Goal: Task Accomplishment & Management: Complete application form

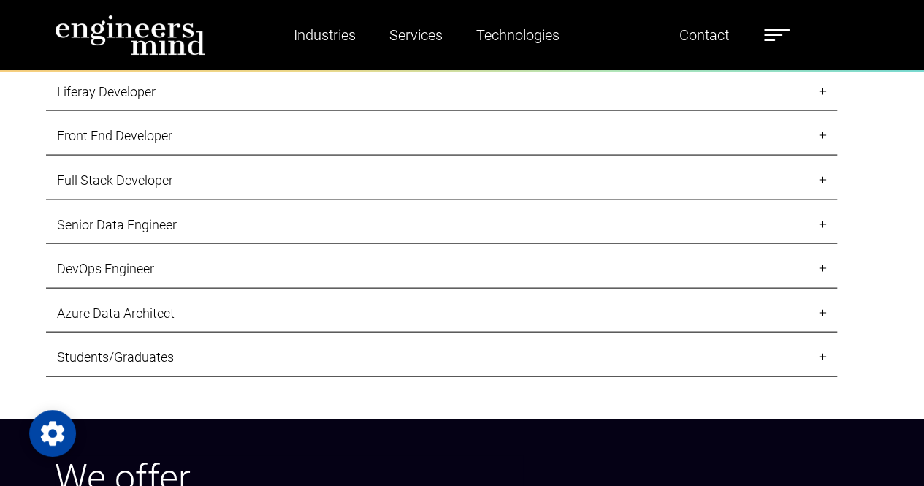
scroll to position [1470, 0]
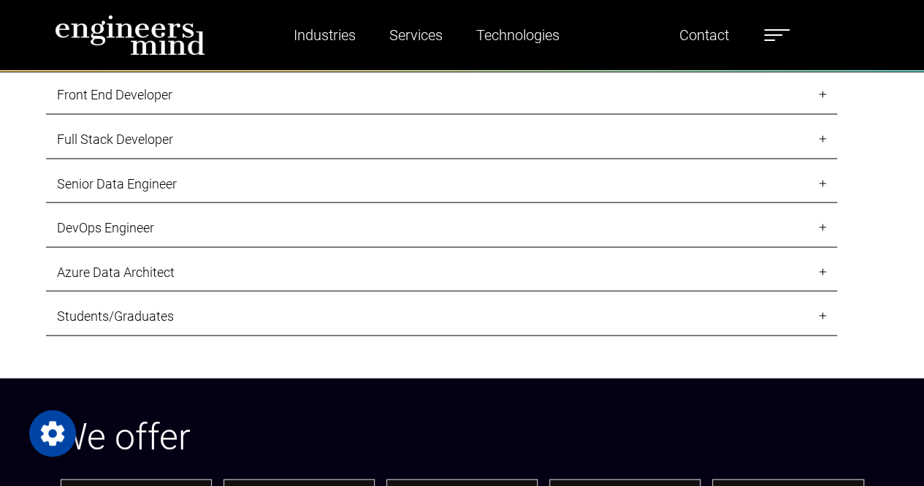
click at [83, 318] on link "Students/Graduates" at bounding box center [441, 316] width 791 height 39
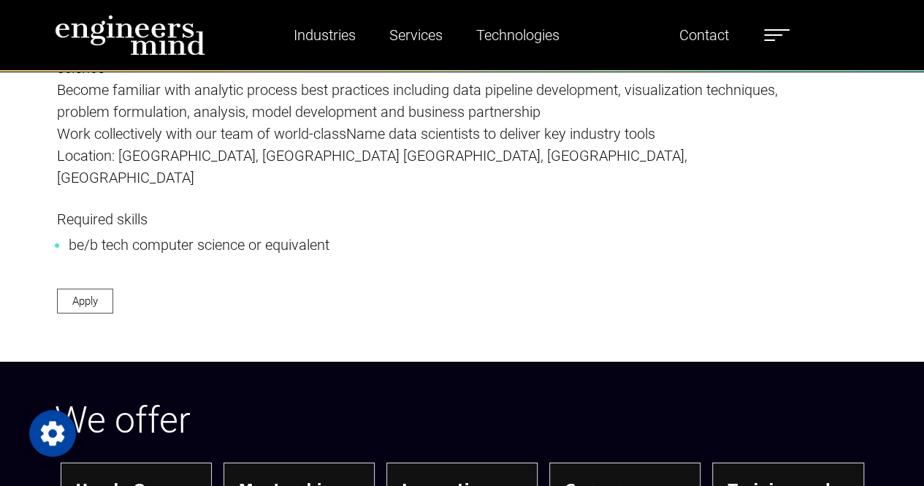
scroll to position [2333, 0]
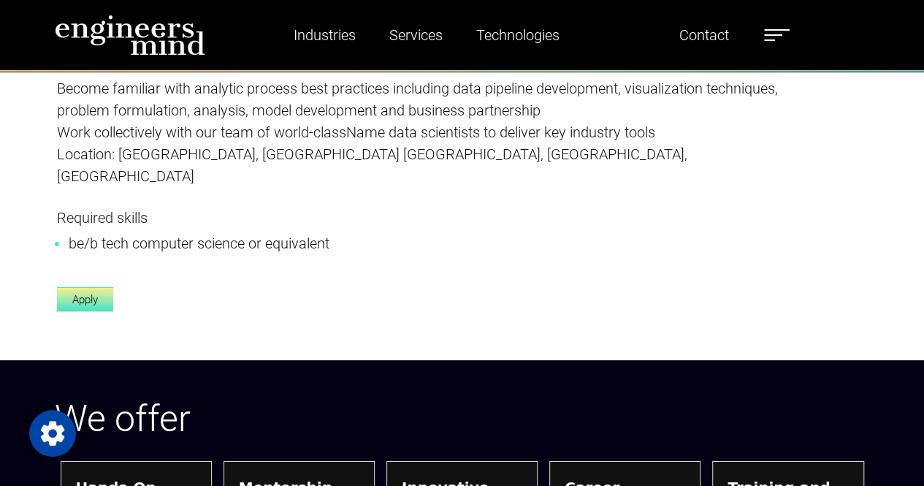
click at [73, 287] on link "Apply" at bounding box center [85, 300] width 56 height 26
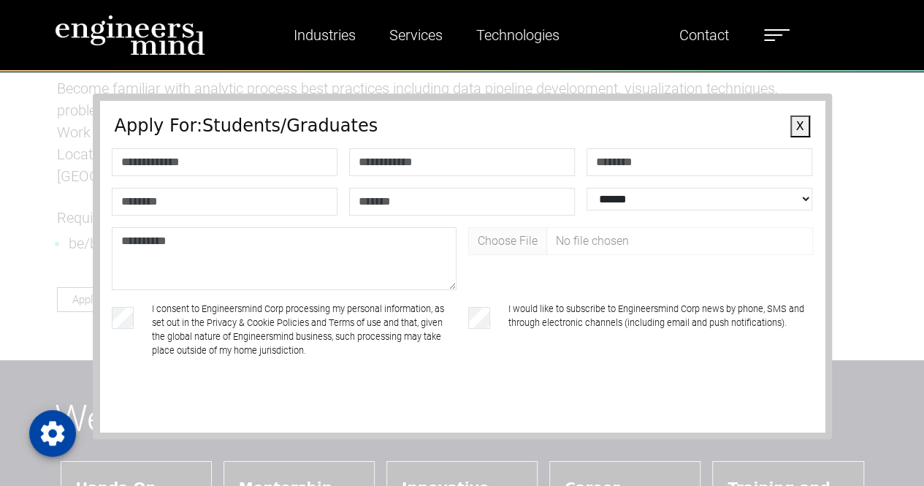
click at [790, 124] on button "X" at bounding box center [800, 126] width 20 height 22
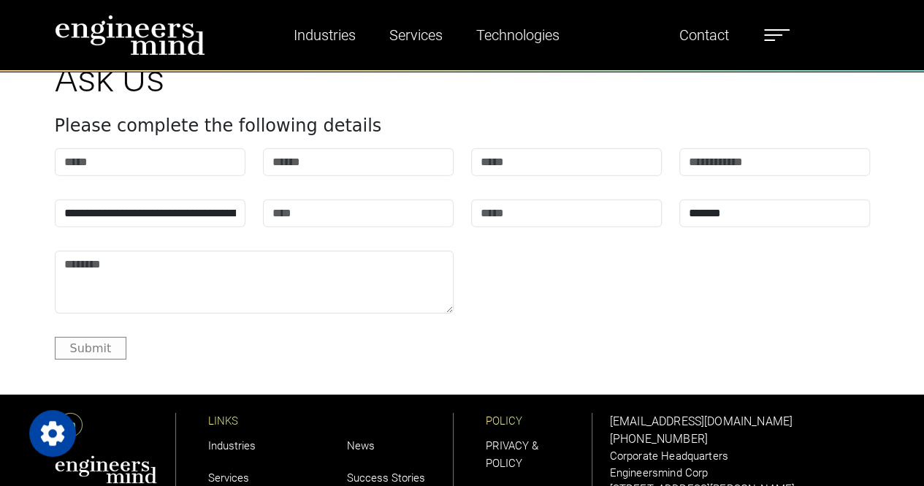
scroll to position [5042, 0]
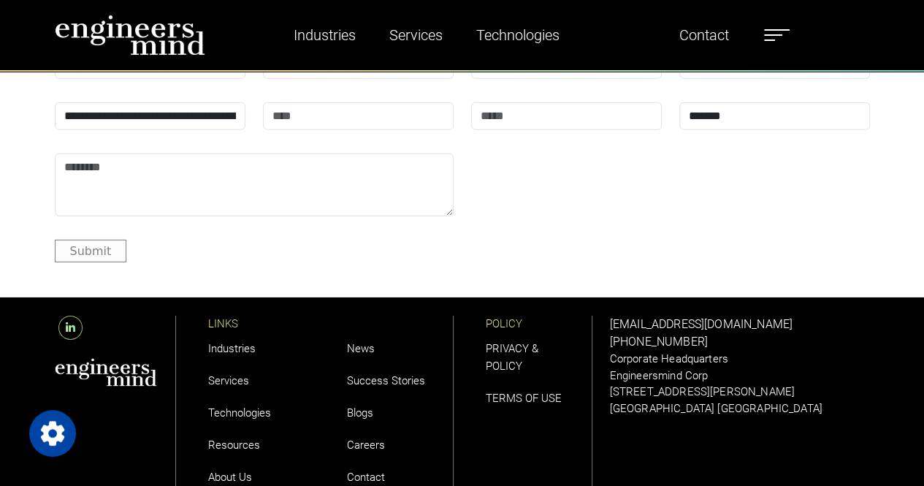
click at [364, 438] on link "Careers" at bounding box center [366, 444] width 38 height 13
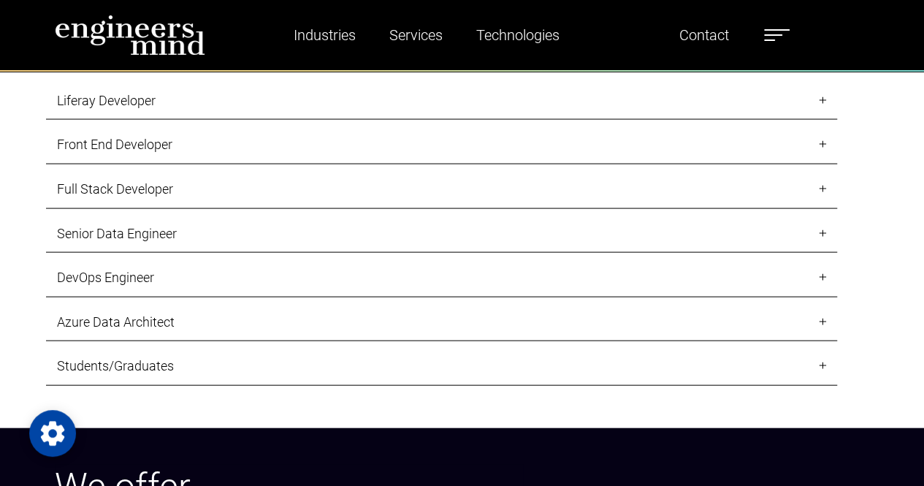
scroll to position [1434, 0]
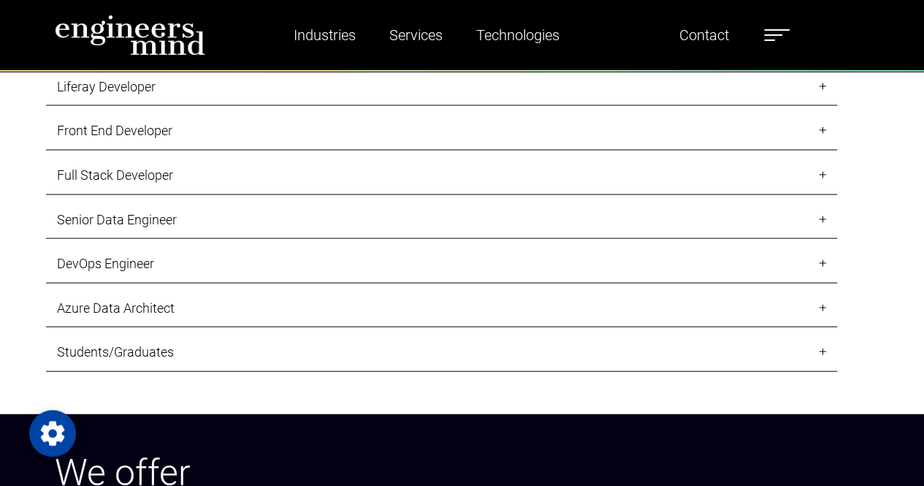
click at [80, 358] on link "Students/Graduates" at bounding box center [441, 352] width 791 height 39
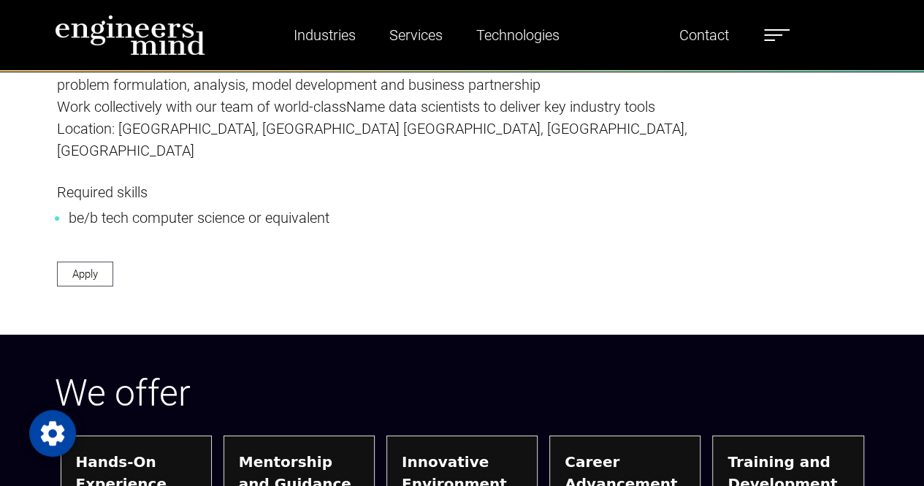
scroll to position [2359, 0]
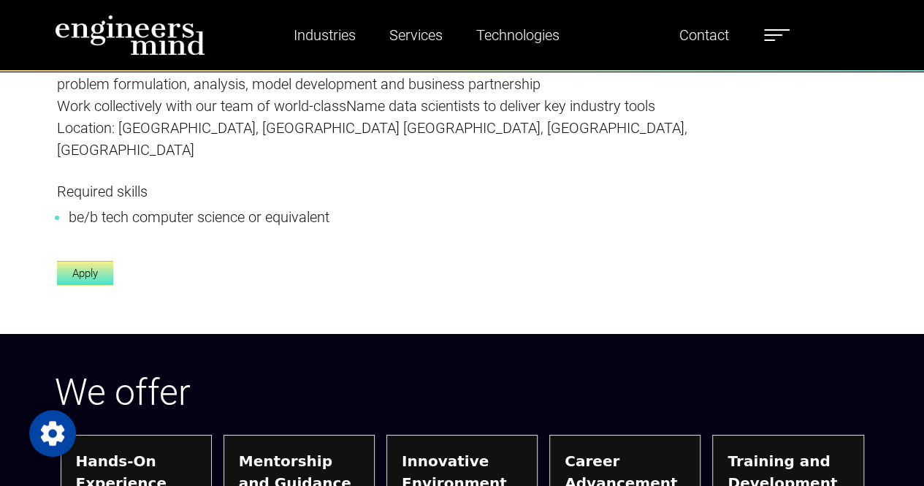
click at [80, 261] on link "Apply" at bounding box center [85, 274] width 56 height 26
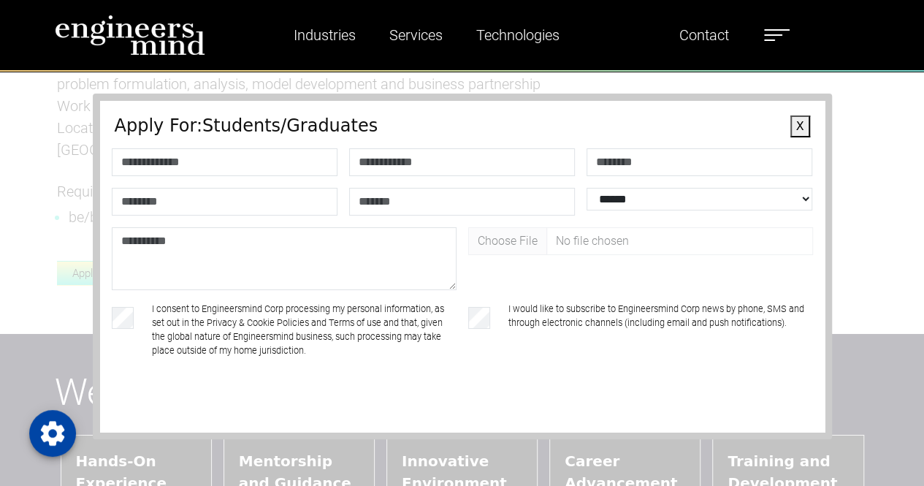
scroll to position [62, 0]
